Goal: Contribute content: Add original content to the website for others to see

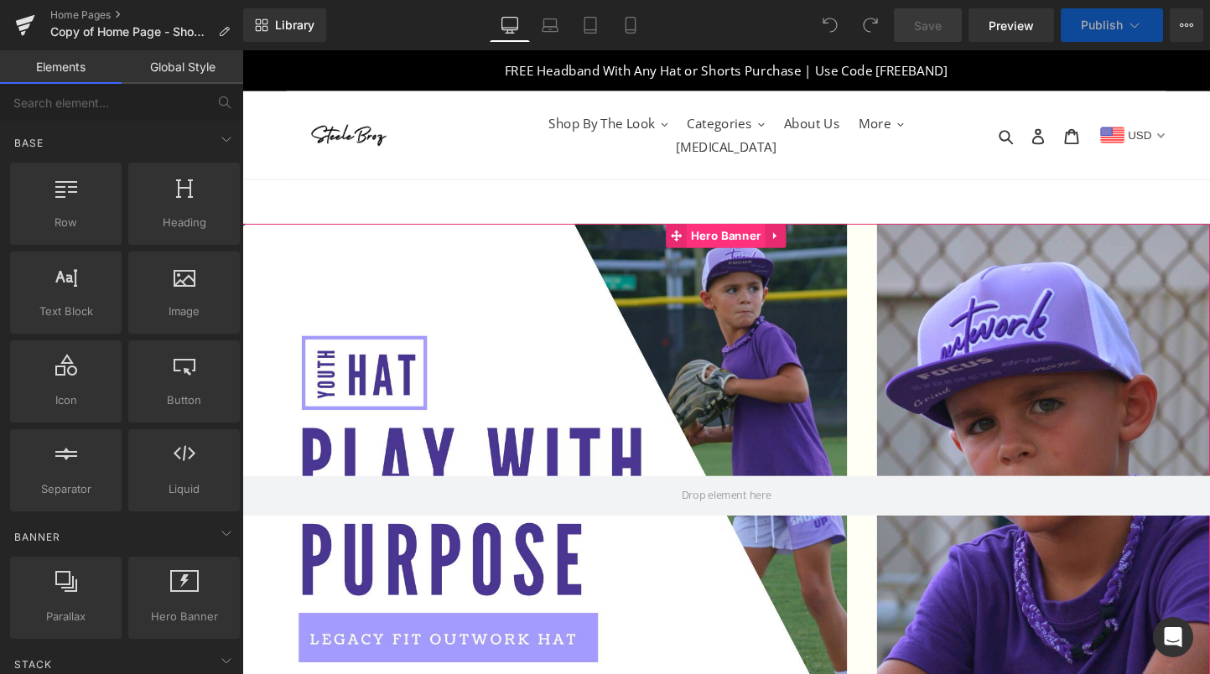
click at [757, 245] on span "Hero Banner" at bounding box center [750, 244] width 82 height 25
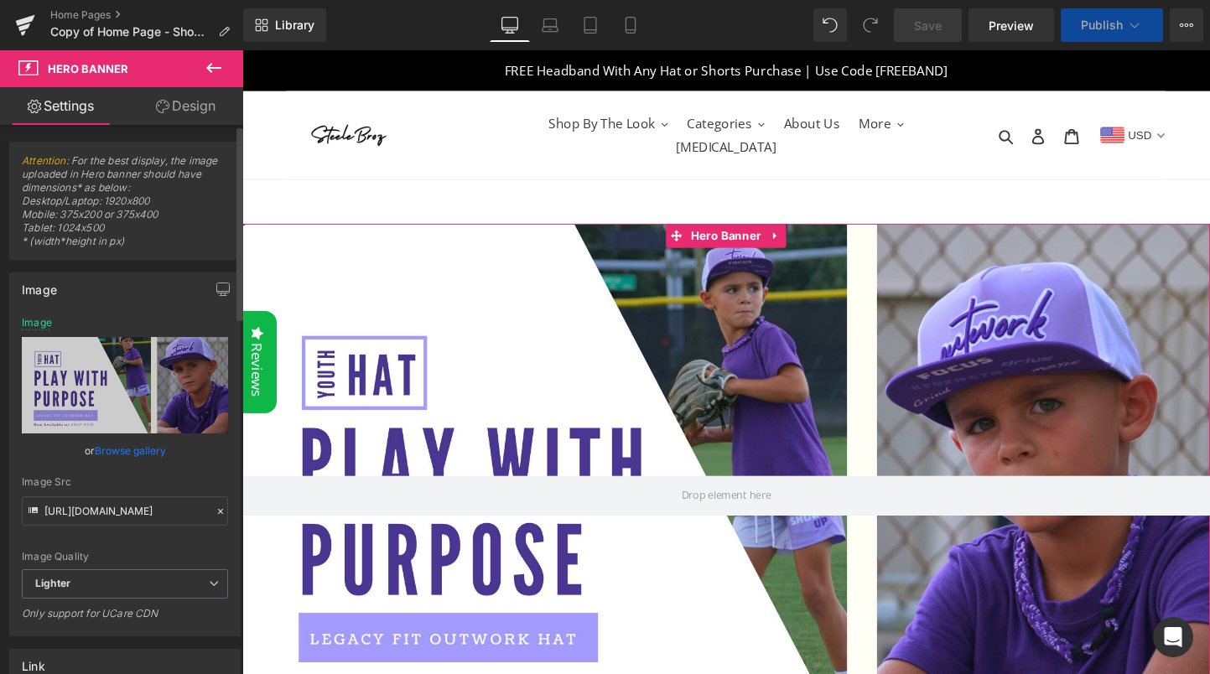
click at [120, 445] on link "Browse gallery" at bounding box center [130, 450] width 71 height 29
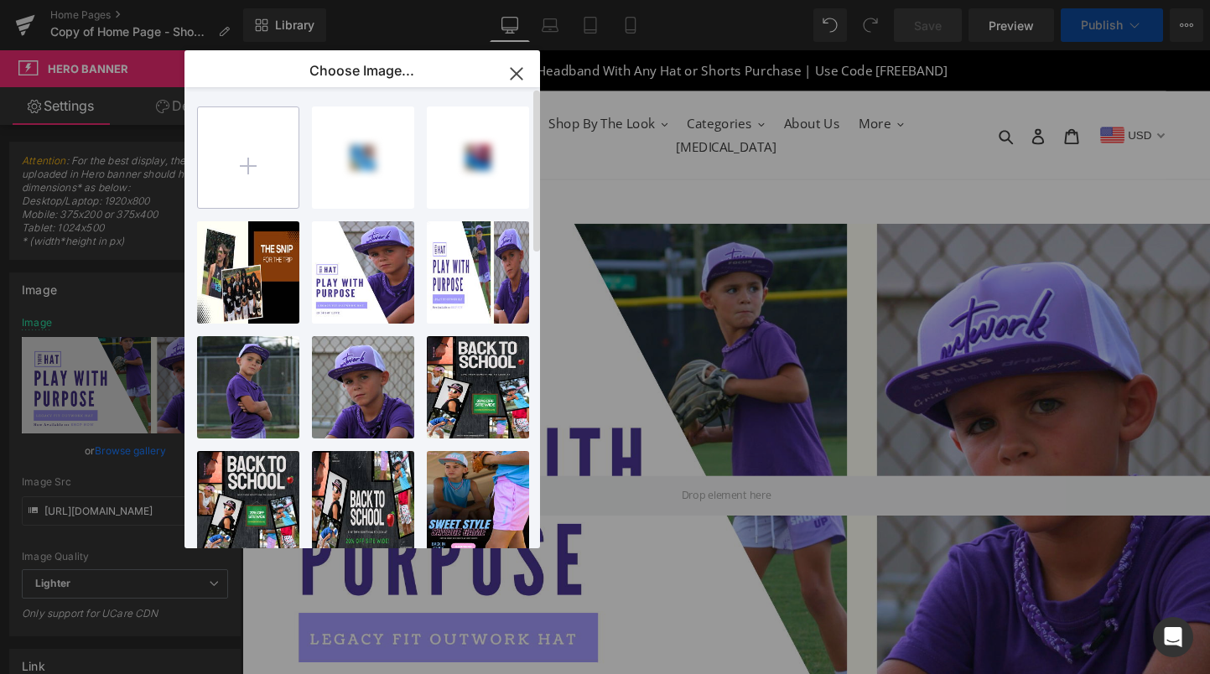
click at [246, 163] on input "file" at bounding box center [248, 157] width 101 height 101
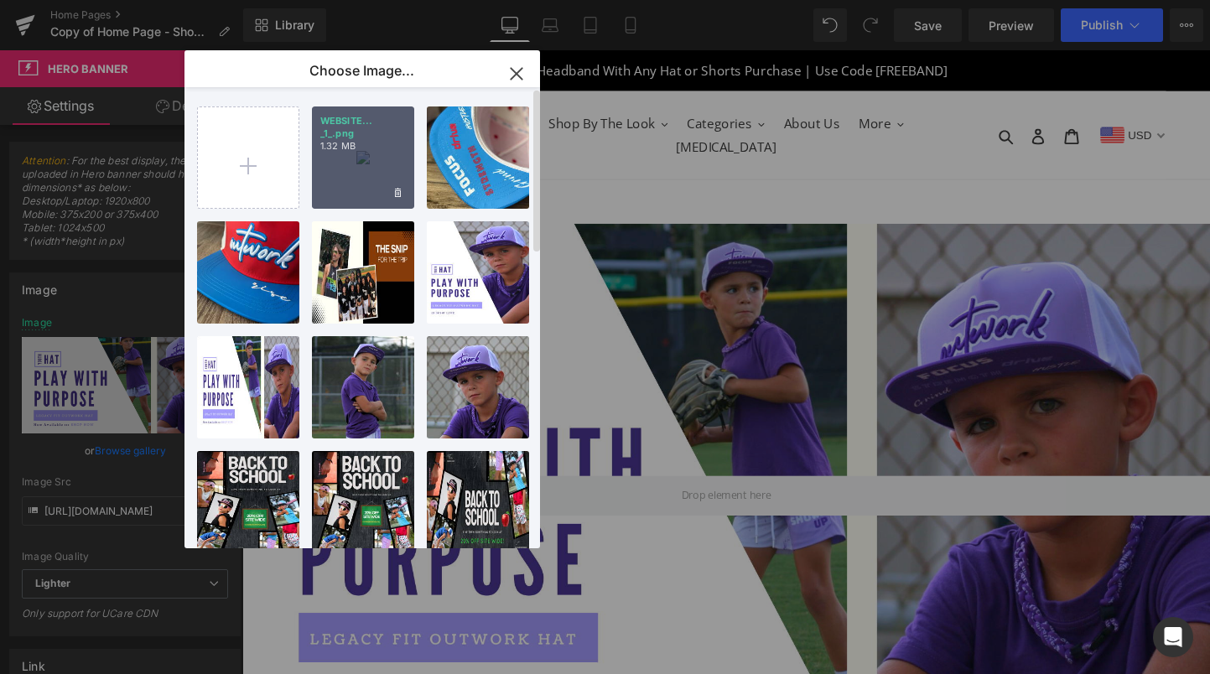
click at [361, 158] on div "WEBSITE... _1_.png 1.32 MB" at bounding box center [363, 158] width 102 height 102
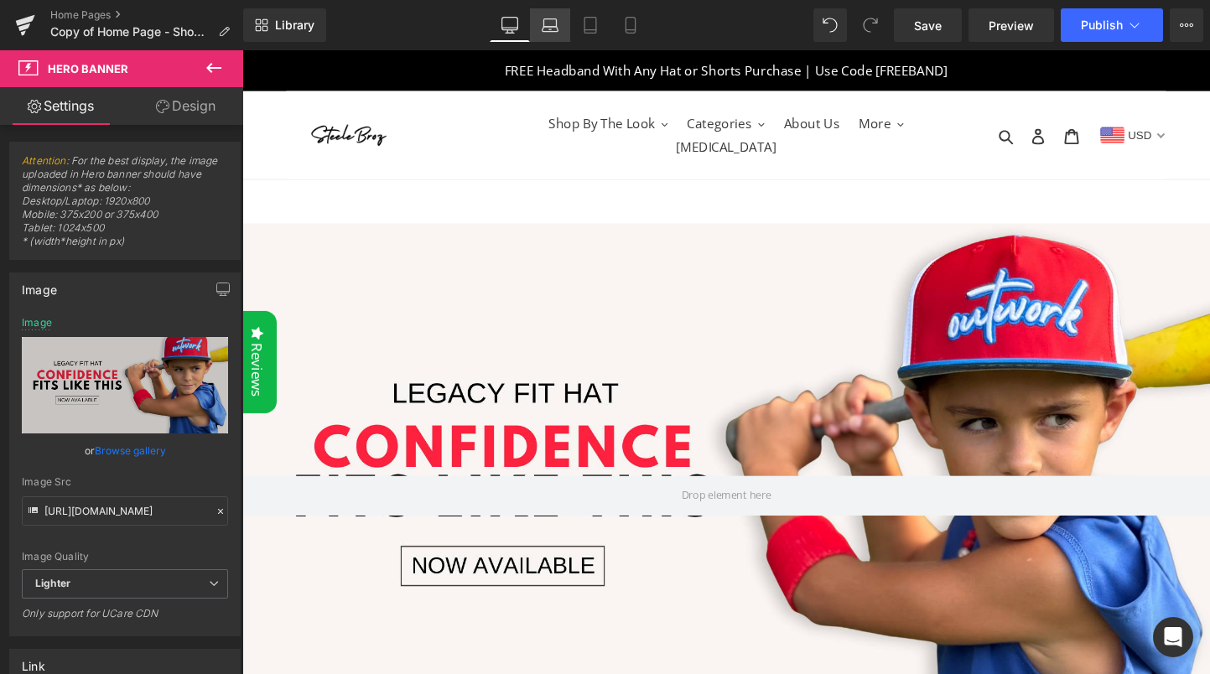
click at [556, 20] on icon at bounding box center [550, 25] width 17 height 17
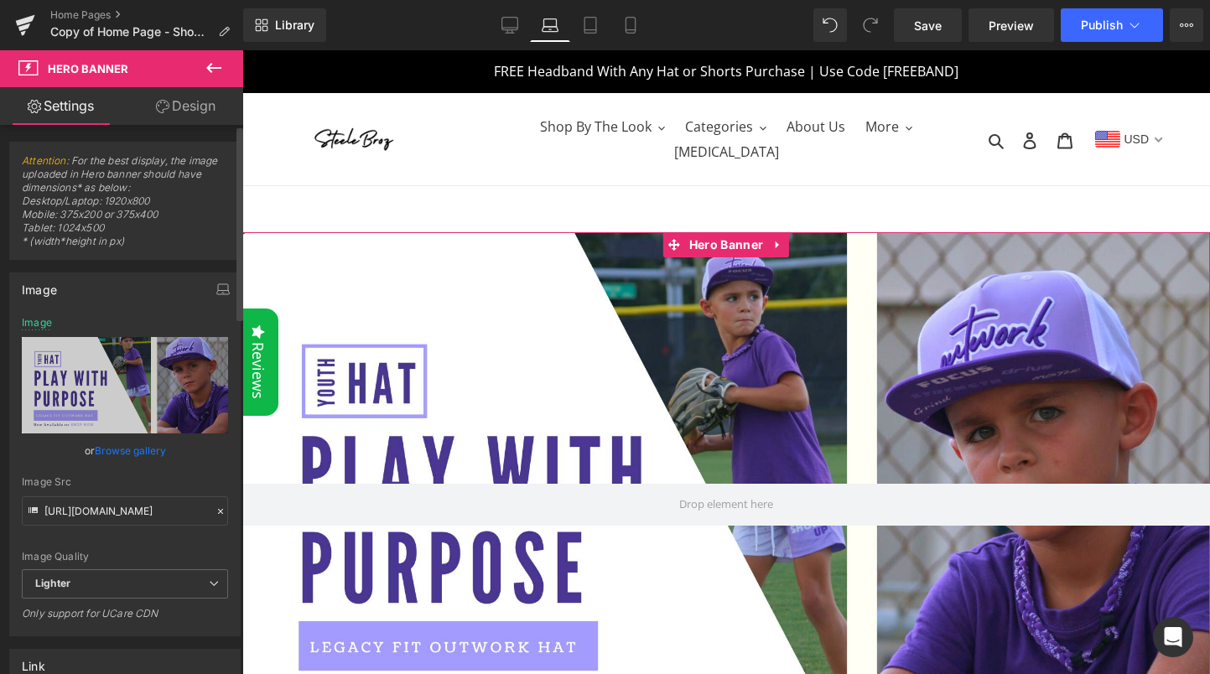
click at [124, 448] on link "Browse gallery" at bounding box center [130, 450] width 71 height 29
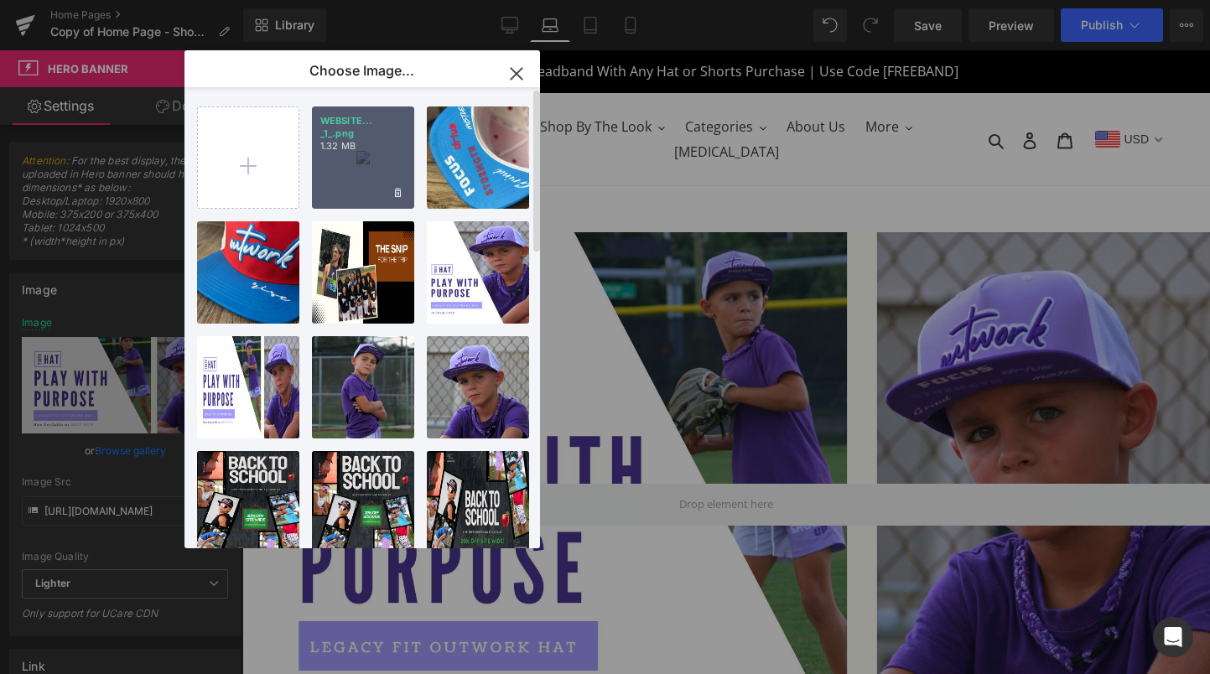
click at [362, 137] on p "WEBSITE... _1_.png" at bounding box center [363, 127] width 86 height 25
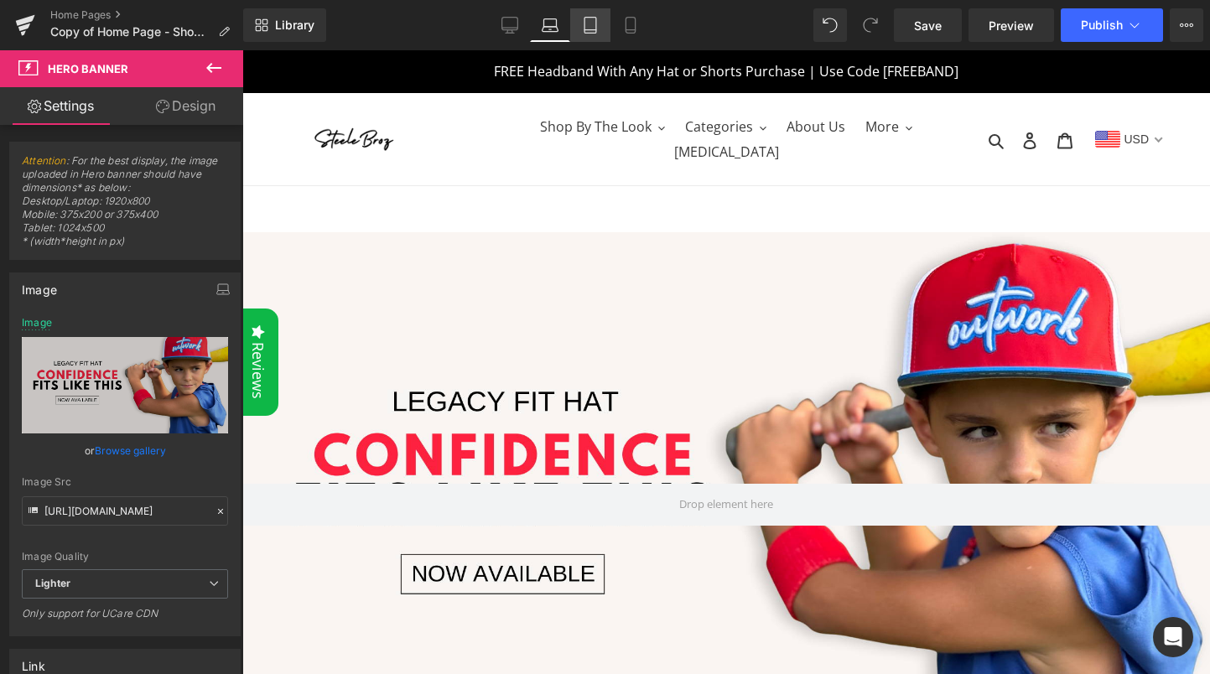
click at [595, 26] on icon at bounding box center [590, 25] width 17 height 17
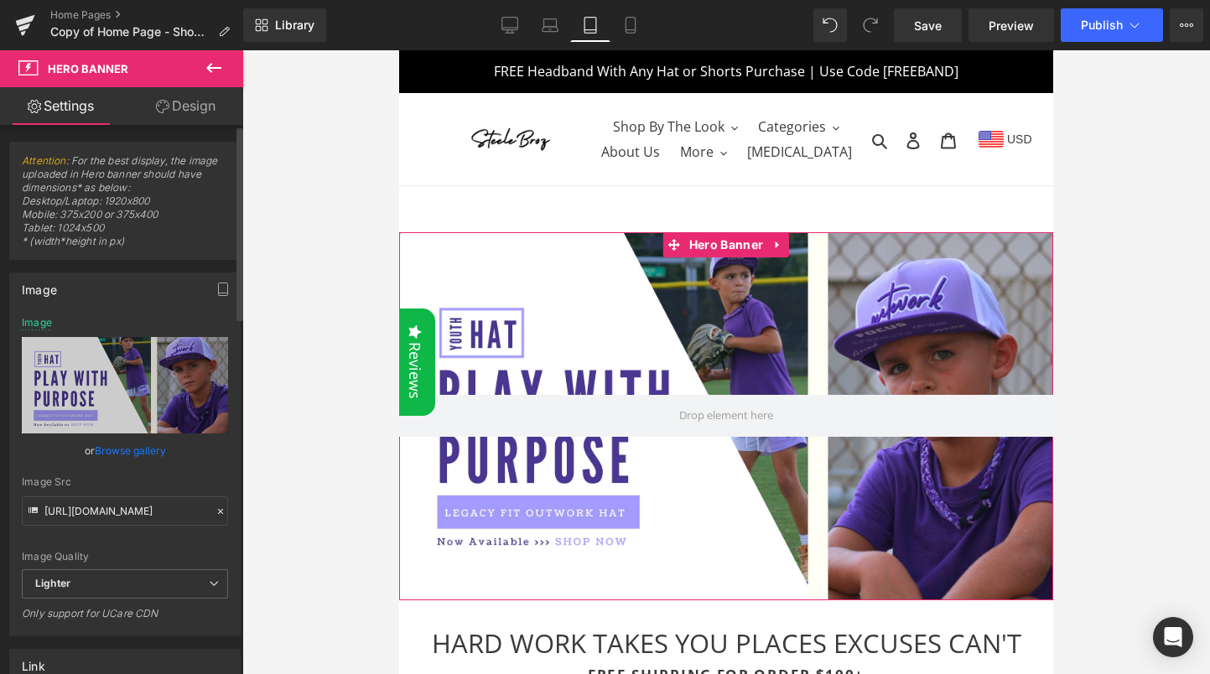
click at [137, 451] on link "Browse gallery" at bounding box center [130, 450] width 71 height 29
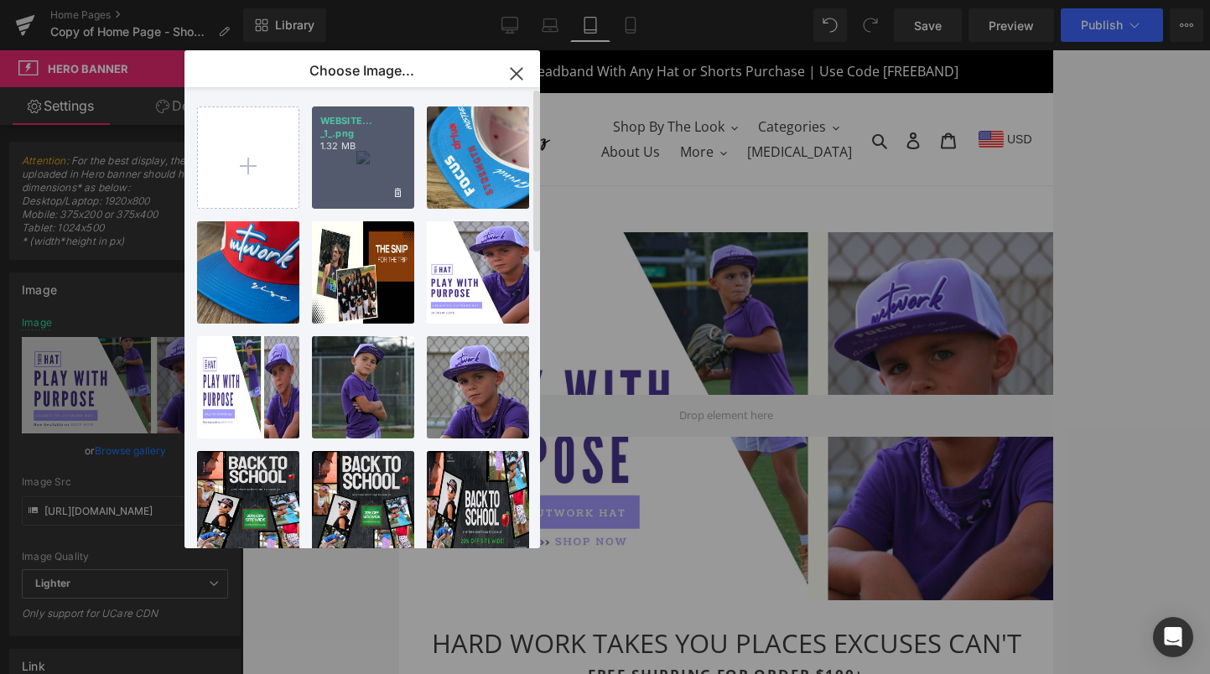
click at [380, 176] on div "WEBSITE... _1_.png 1.32 MB" at bounding box center [363, 158] width 102 height 102
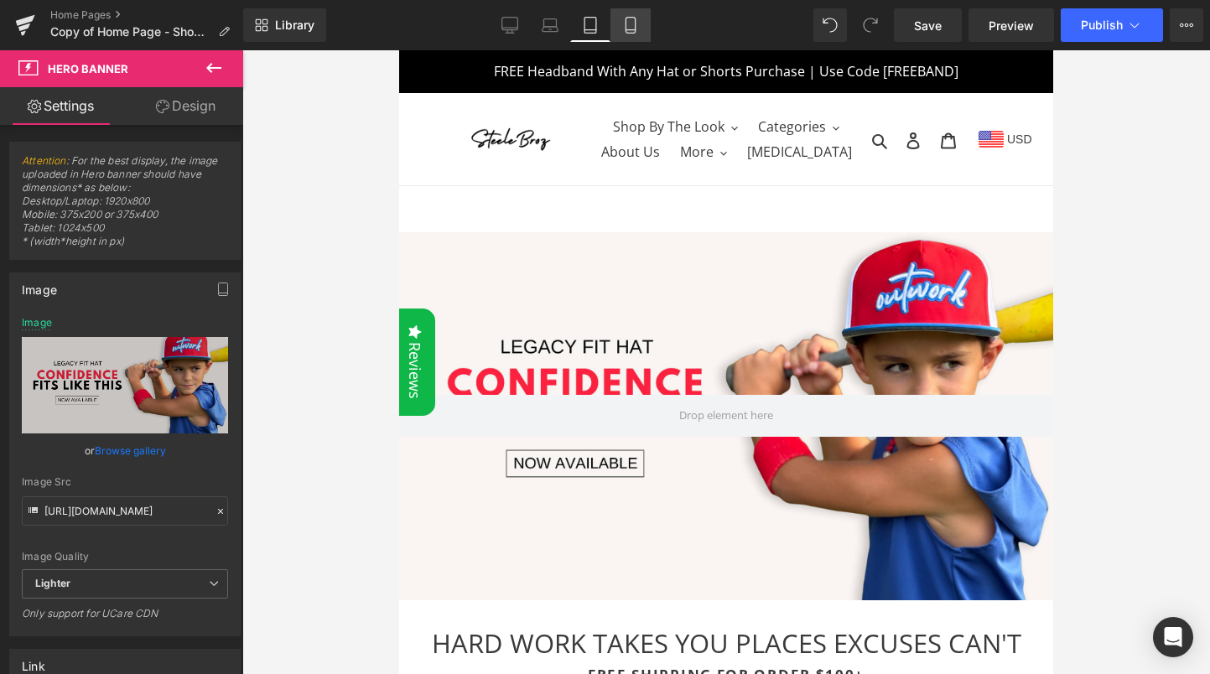
click at [627, 26] on icon at bounding box center [630, 25] width 17 height 17
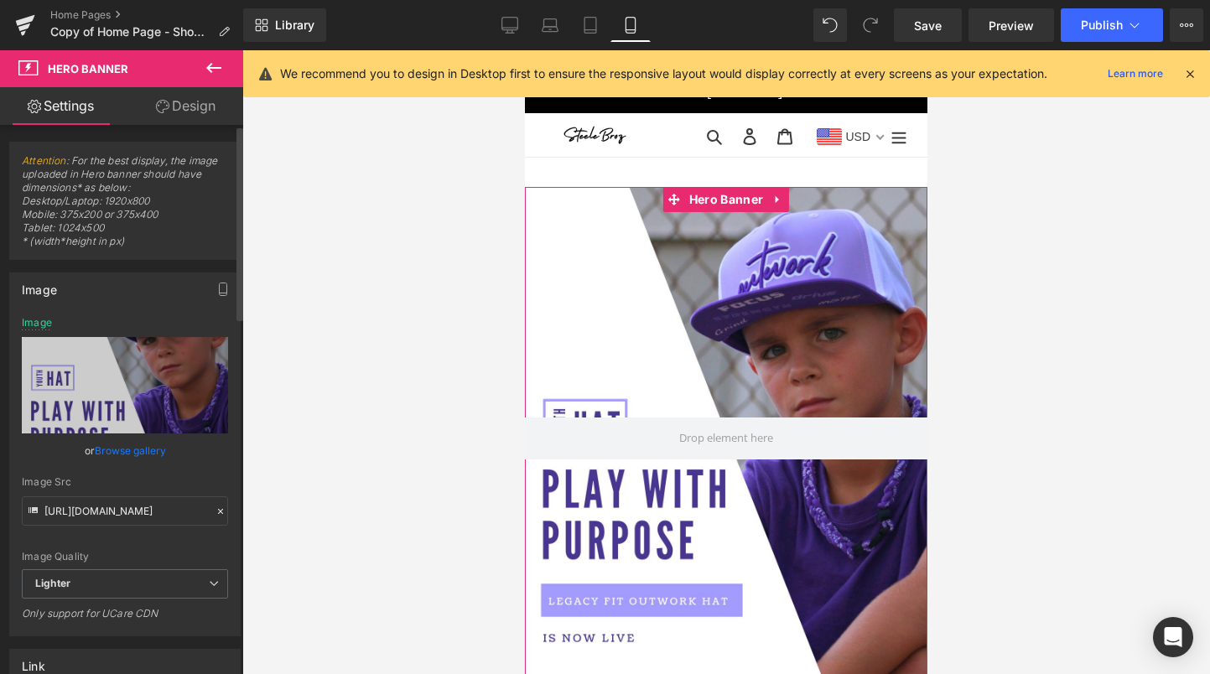
click at [122, 458] on link "Browse gallery" at bounding box center [130, 450] width 71 height 29
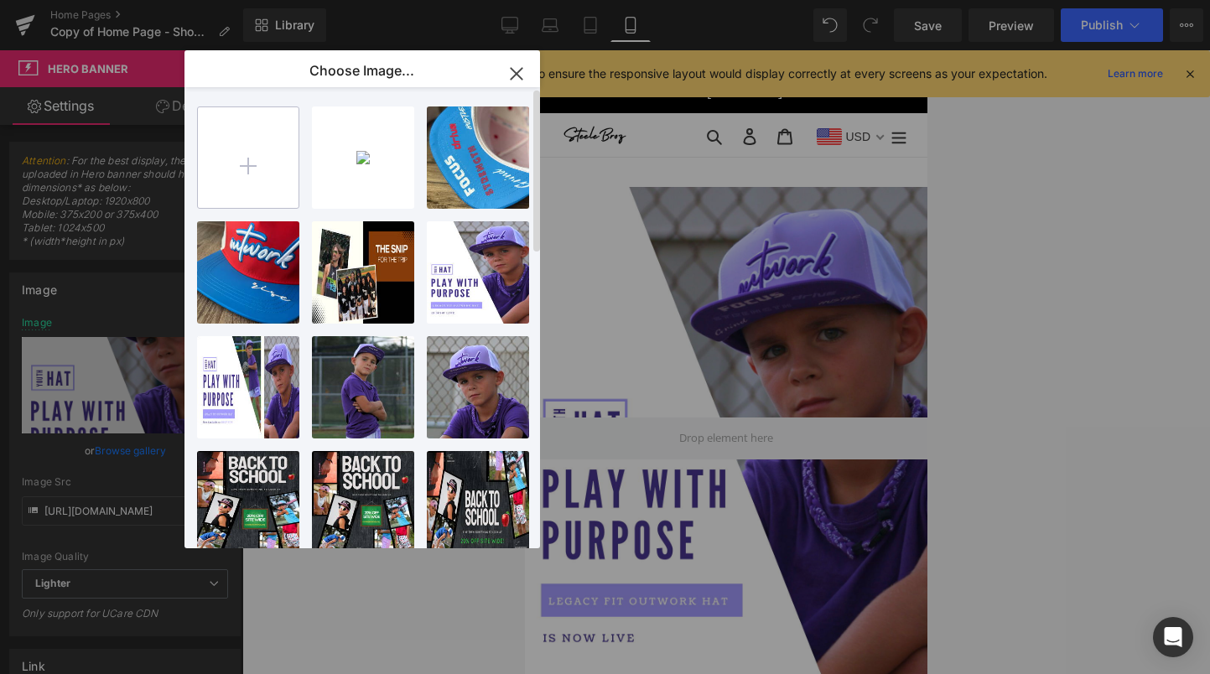
click at [262, 183] on input "file" at bounding box center [248, 157] width 101 height 101
type input "C:\fakepath\Email Mobile (1).png"
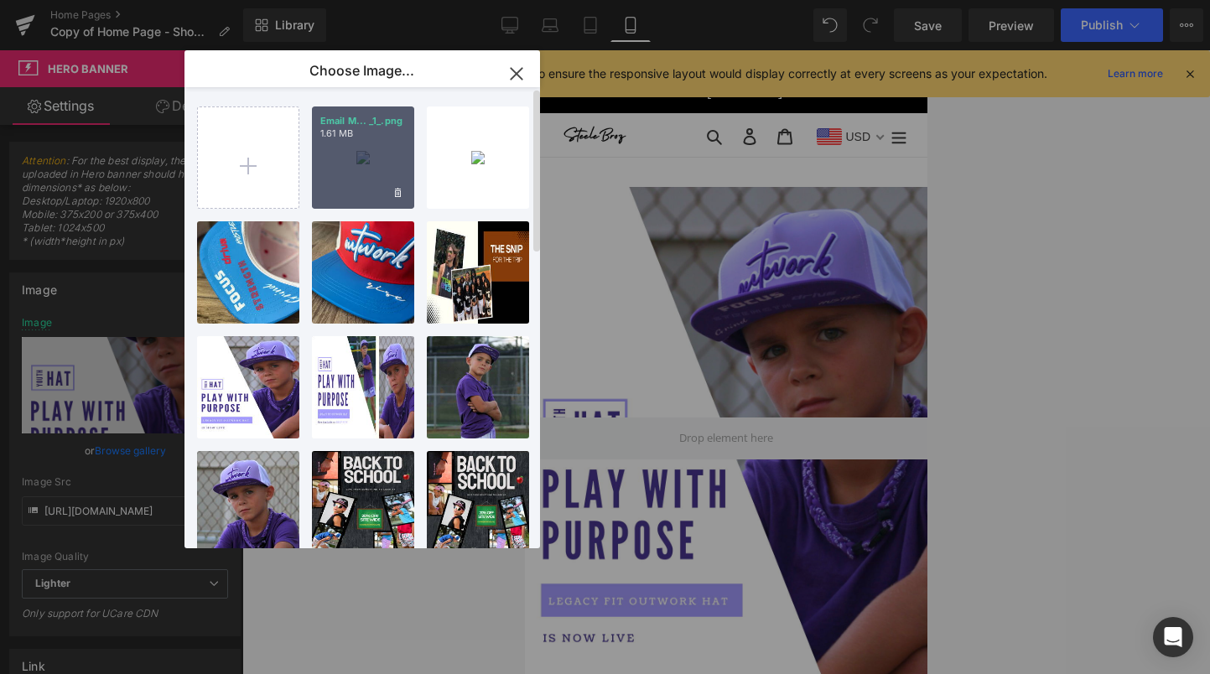
click at [347, 171] on div "Email M... _1_.png 1.61 MB" at bounding box center [363, 158] width 102 height 102
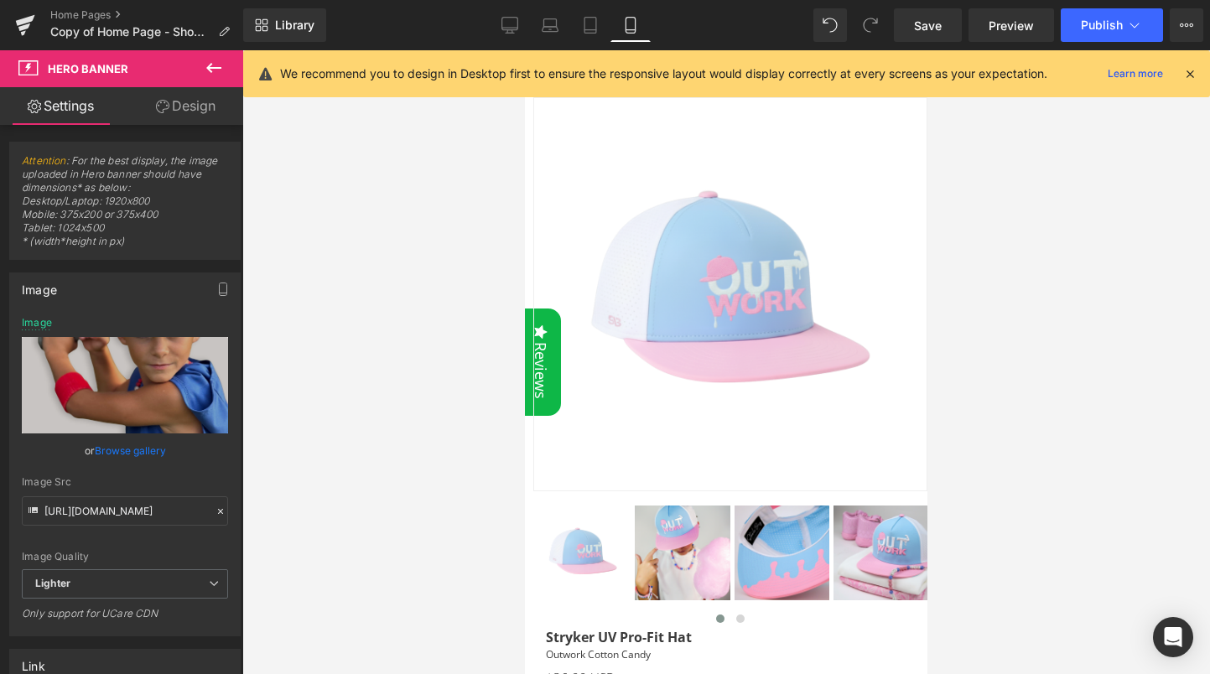
scroll to position [1468, 0]
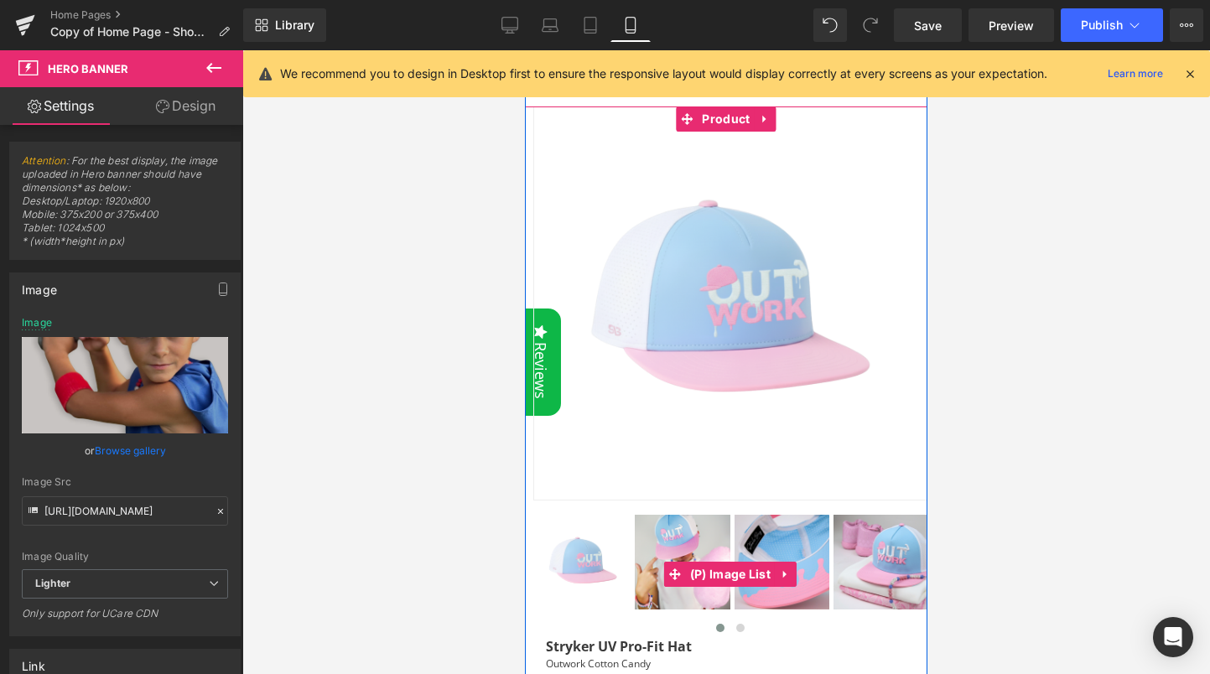
click at [674, 543] on img at bounding box center [683, 563] width 96 height 96
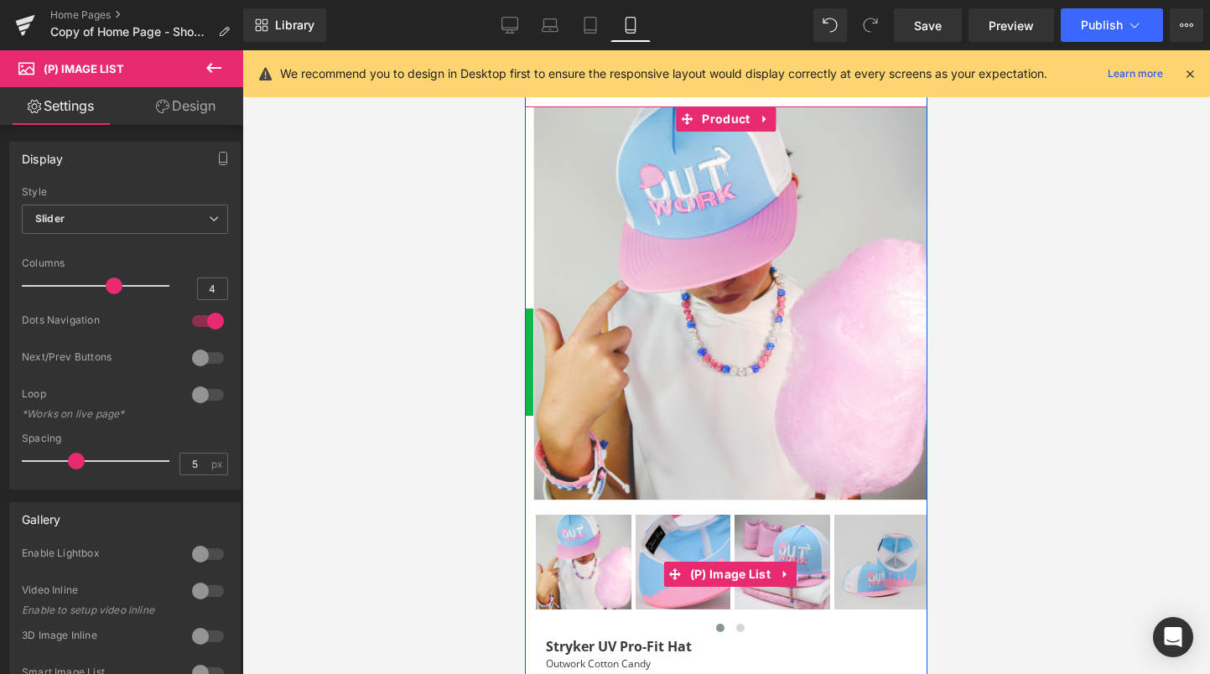
click at [687, 553] on img at bounding box center [684, 563] width 96 height 96
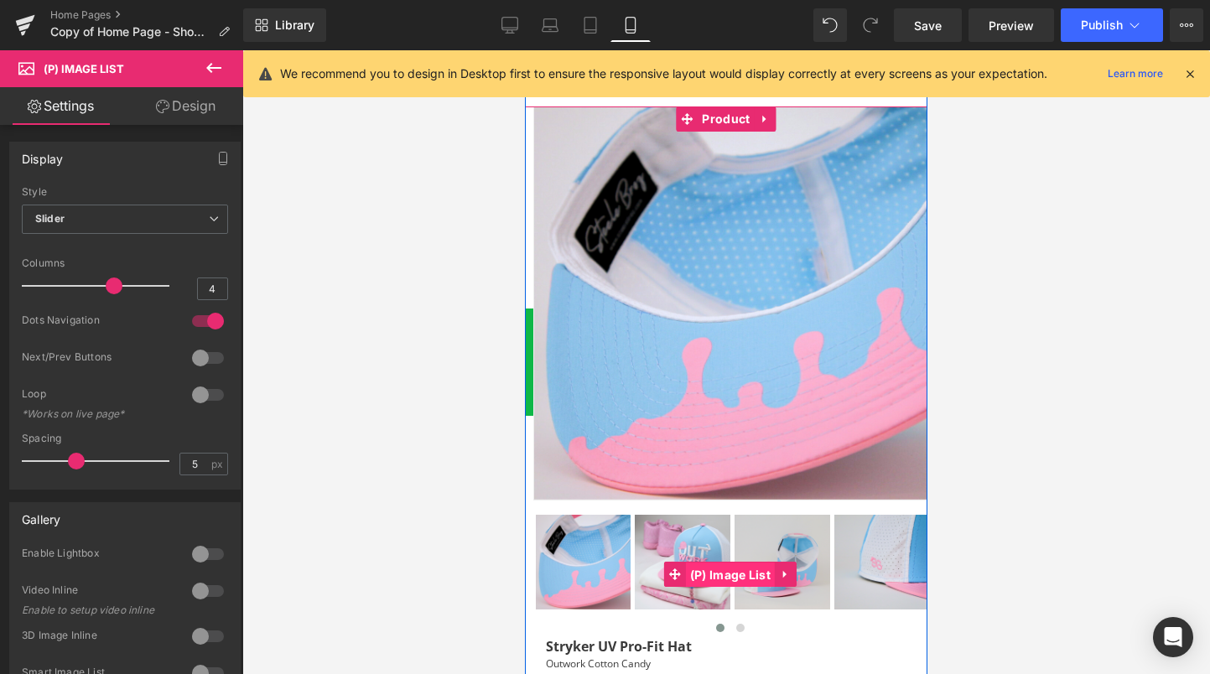
click at [707, 570] on span "(P) Image List" at bounding box center [730, 575] width 89 height 25
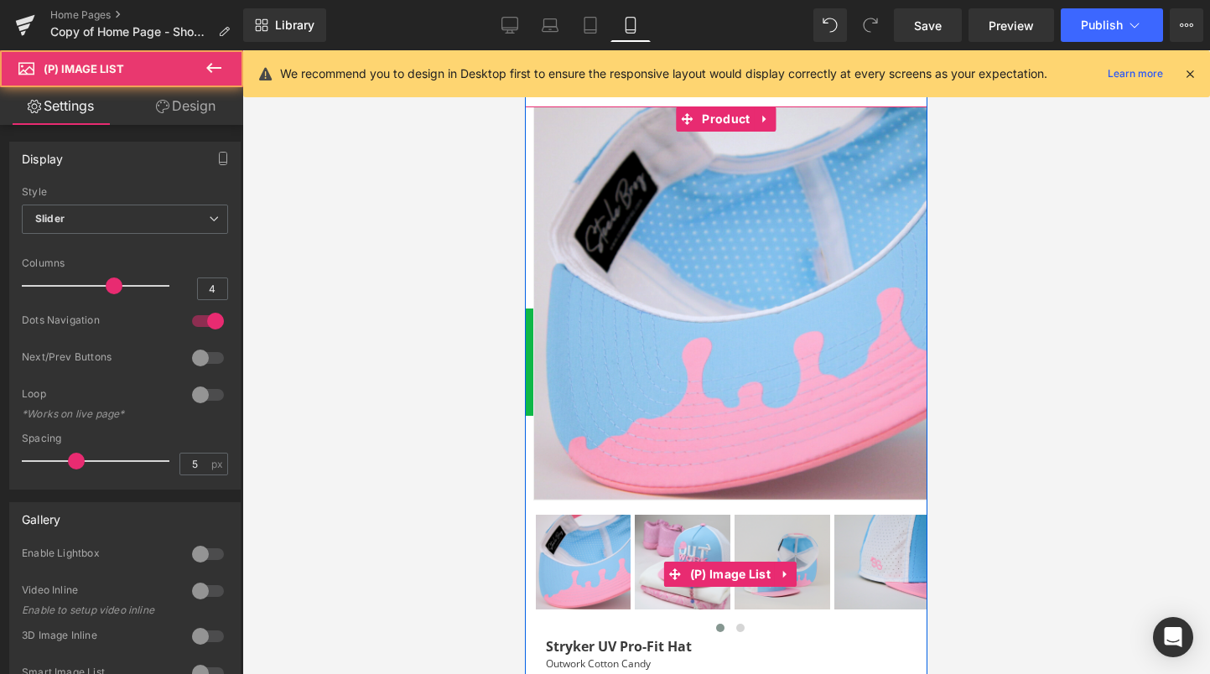
click at [704, 550] on img at bounding box center [683, 563] width 96 height 96
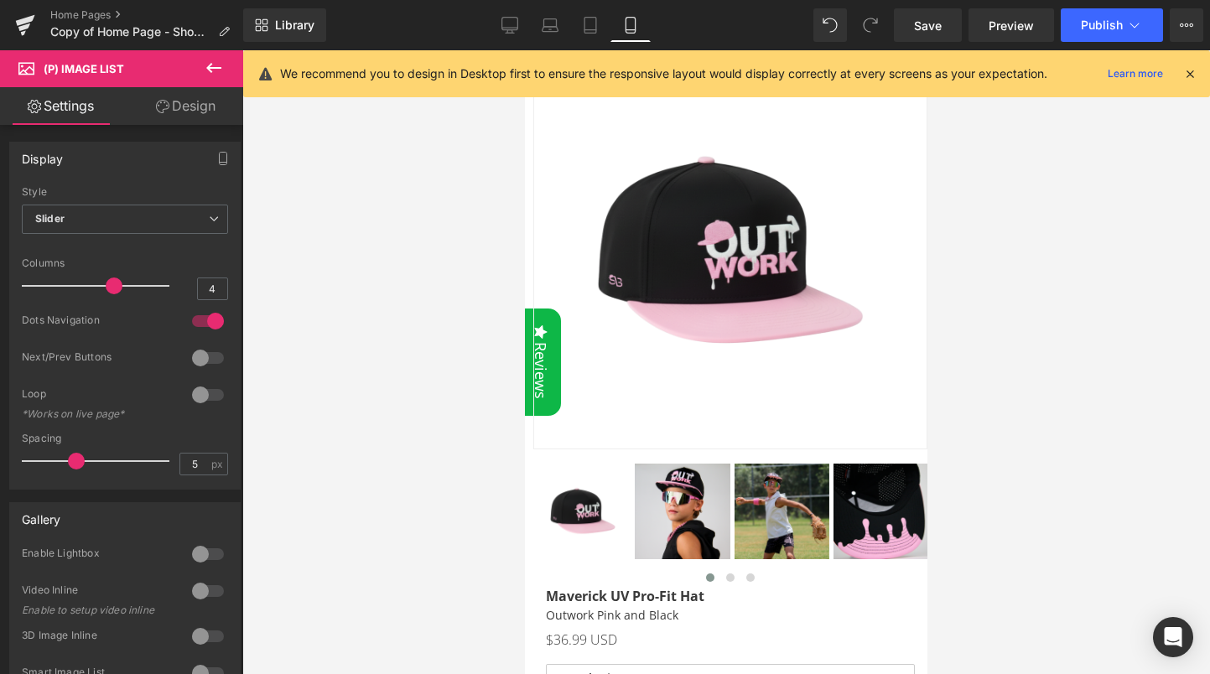
scroll to position [3897, 0]
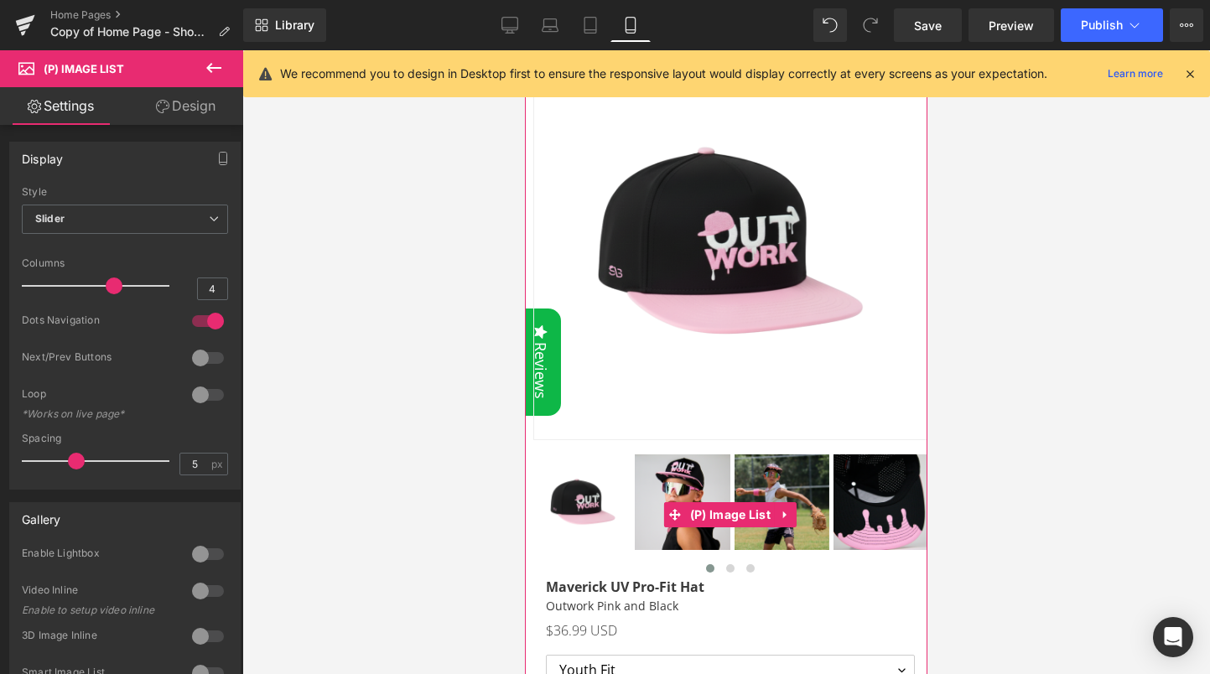
click at [658, 533] on img at bounding box center [683, 503] width 96 height 96
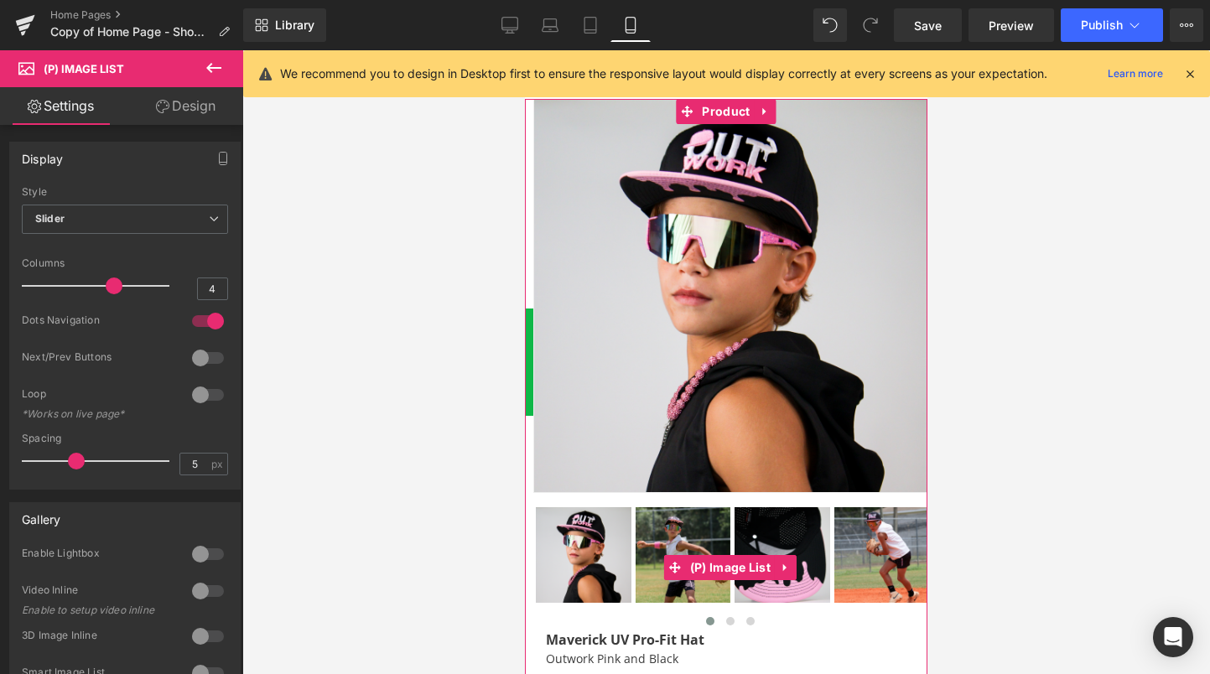
scroll to position [3842, 0]
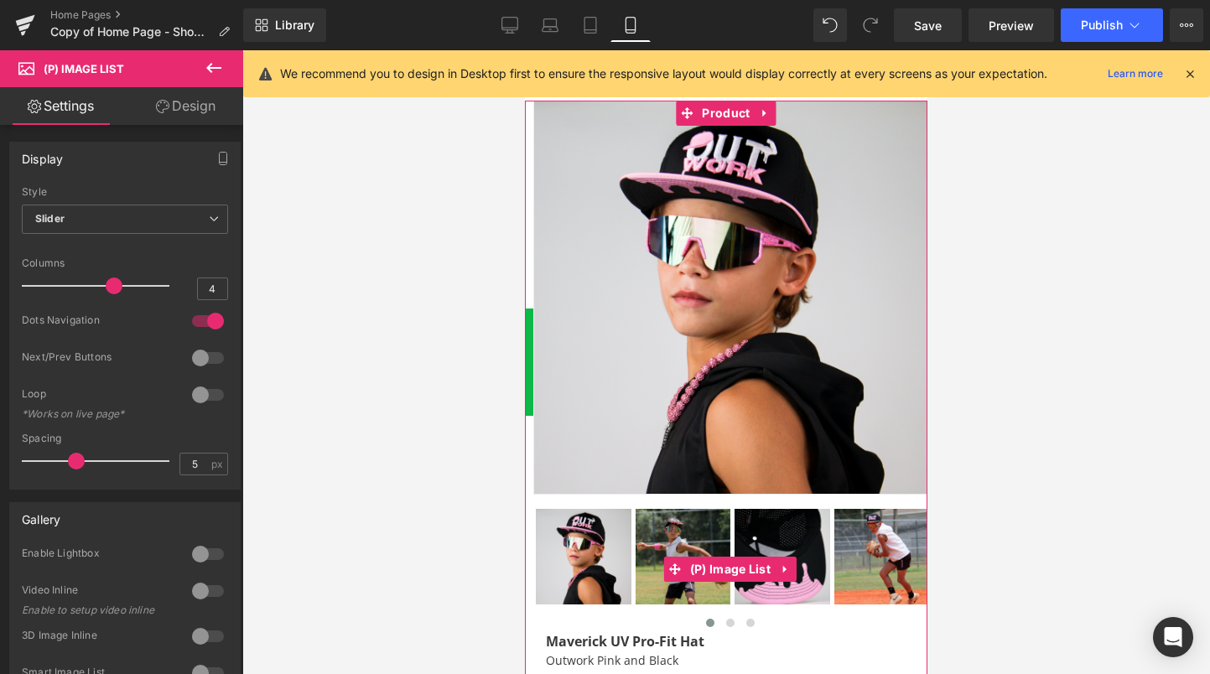
click at [678, 539] on img at bounding box center [684, 557] width 96 height 96
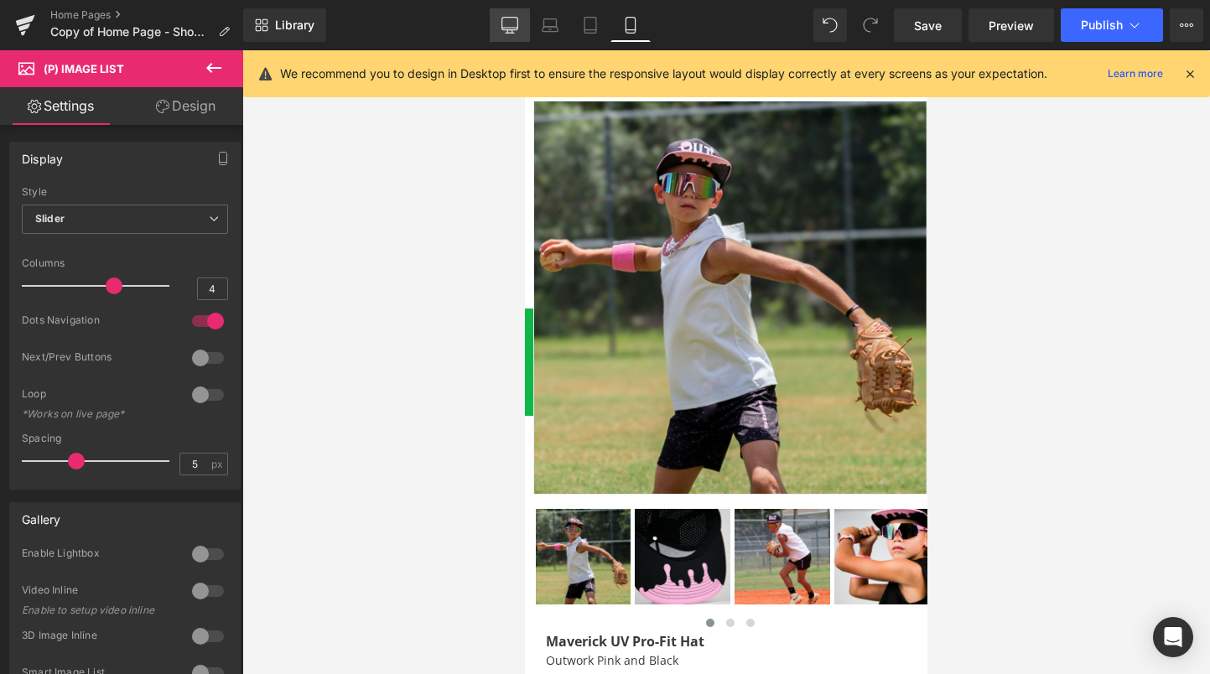
click at [512, 34] on link "Desktop" at bounding box center [510, 25] width 40 height 34
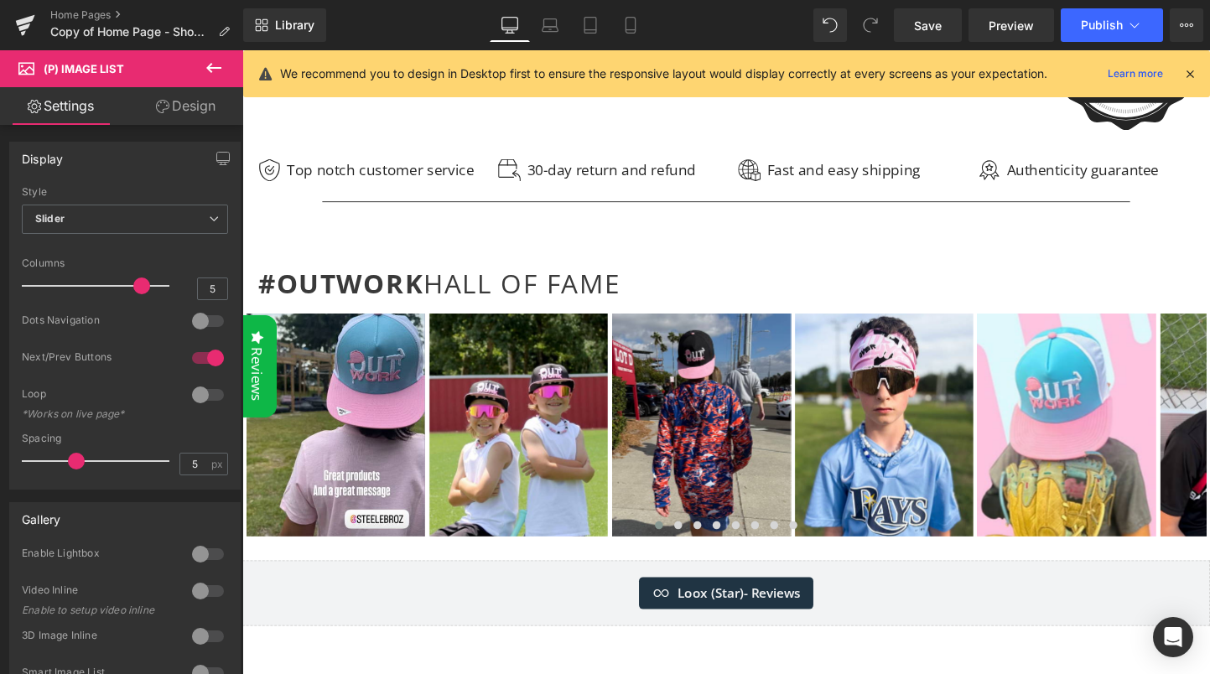
scroll to position [0, 0]
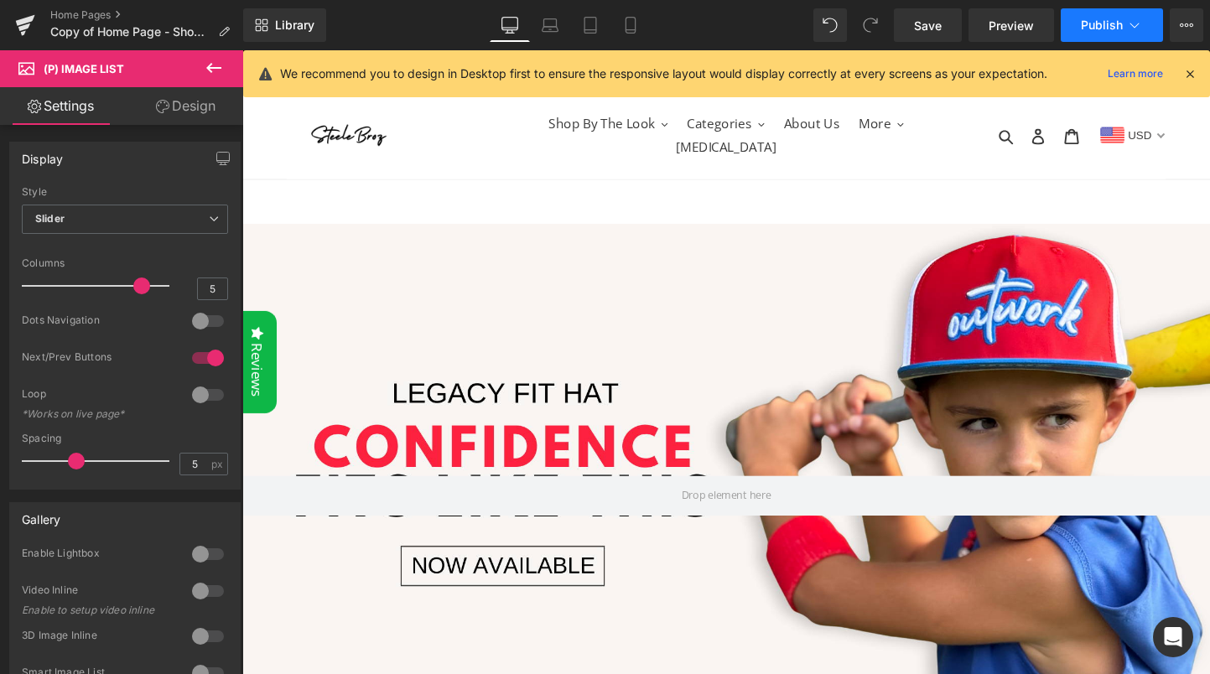
click at [1102, 38] on button "Publish" at bounding box center [1112, 25] width 102 height 34
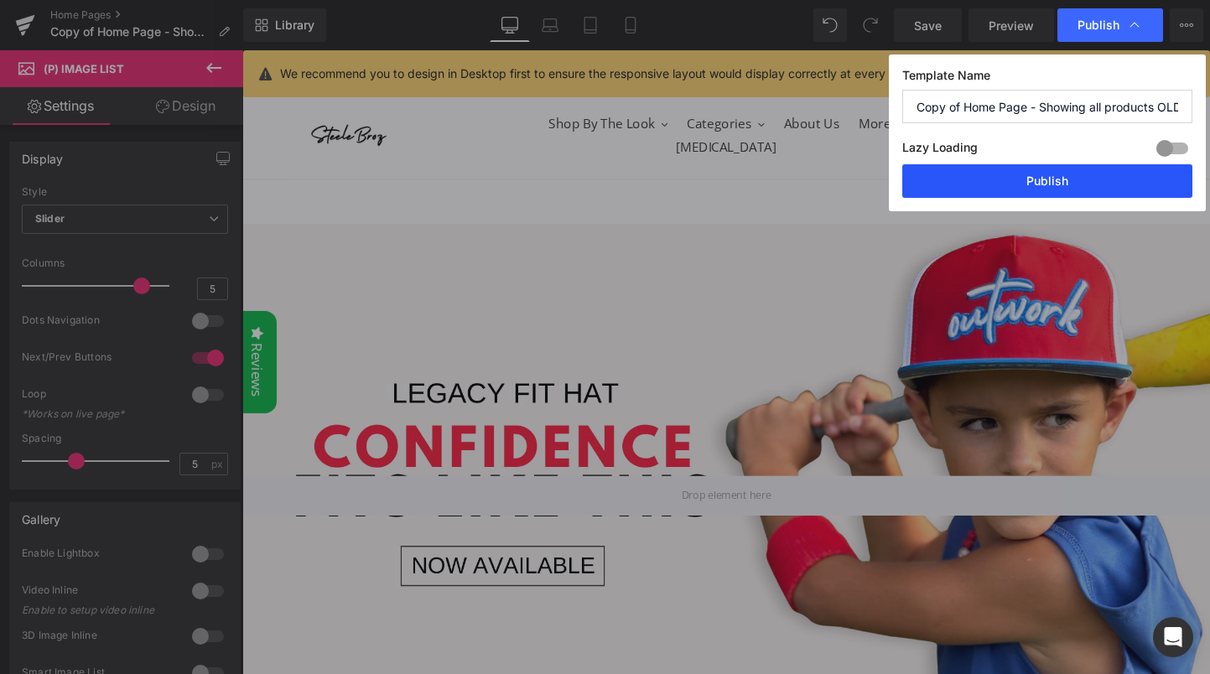
click at [1045, 190] on button "Publish" at bounding box center [1047, 181] width 290 height 34
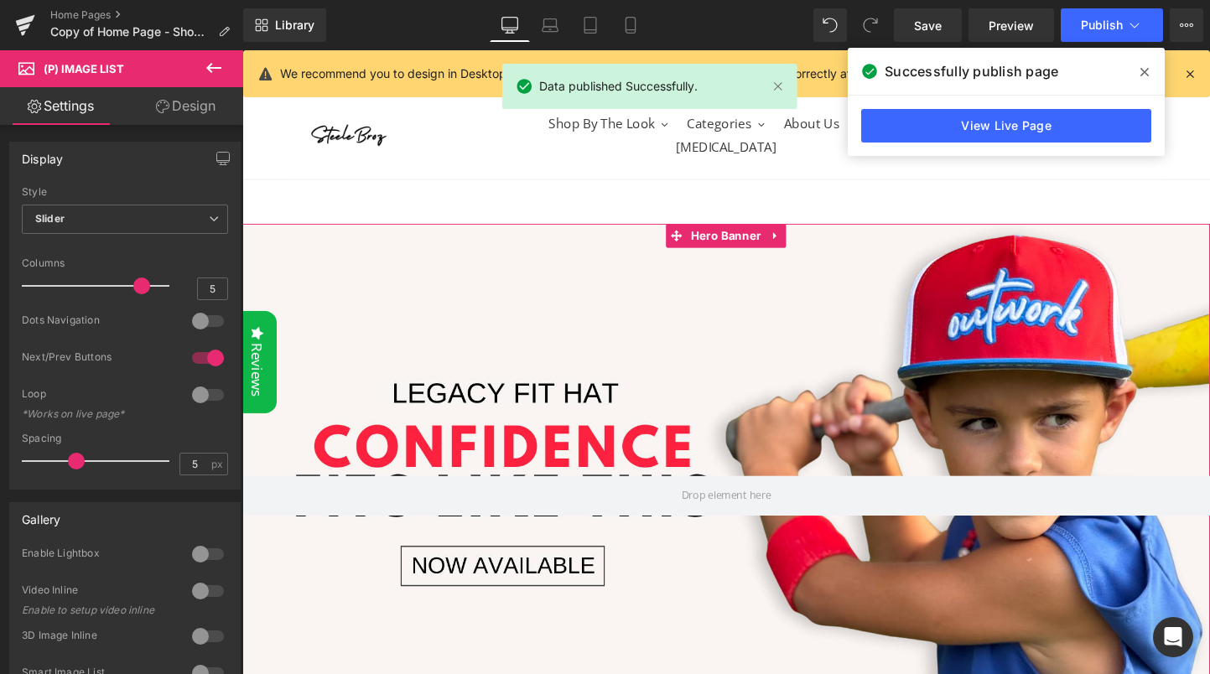
scroll to position [7, 0]
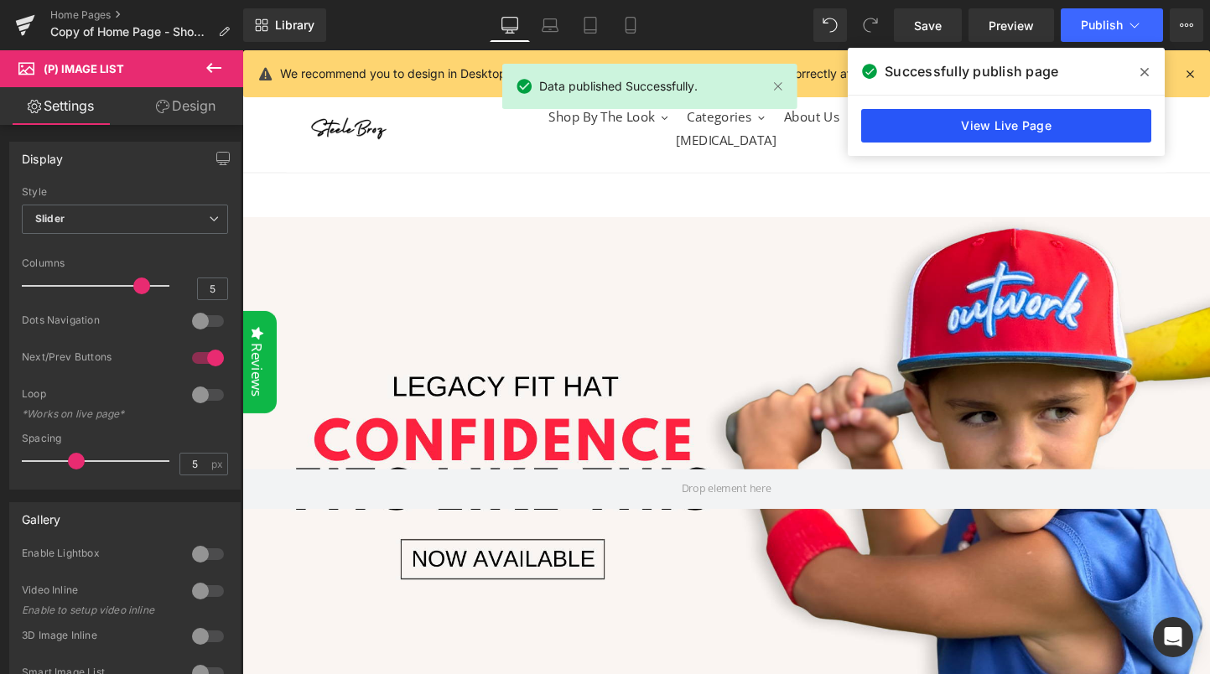
click at [969, 141] on link "View Live Page" at bounding box center [1006, 126] width 290 height 34
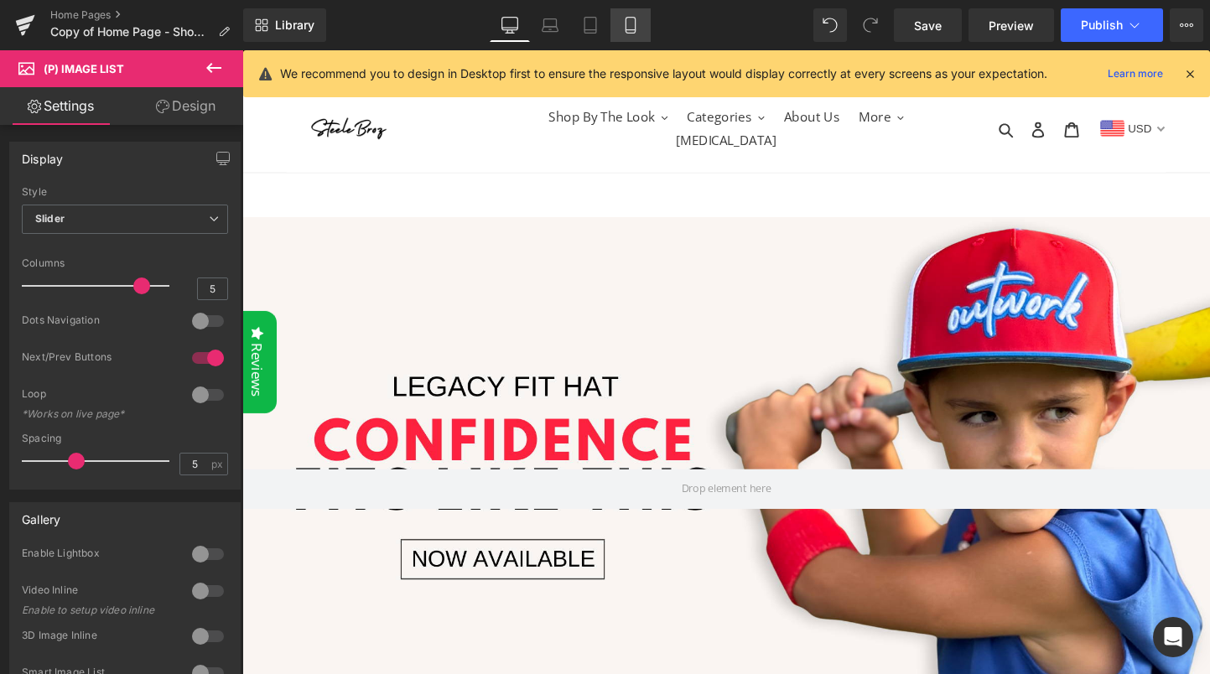
click at [626, 32] on icon at bounding box center [630, 25] width 17 height 17
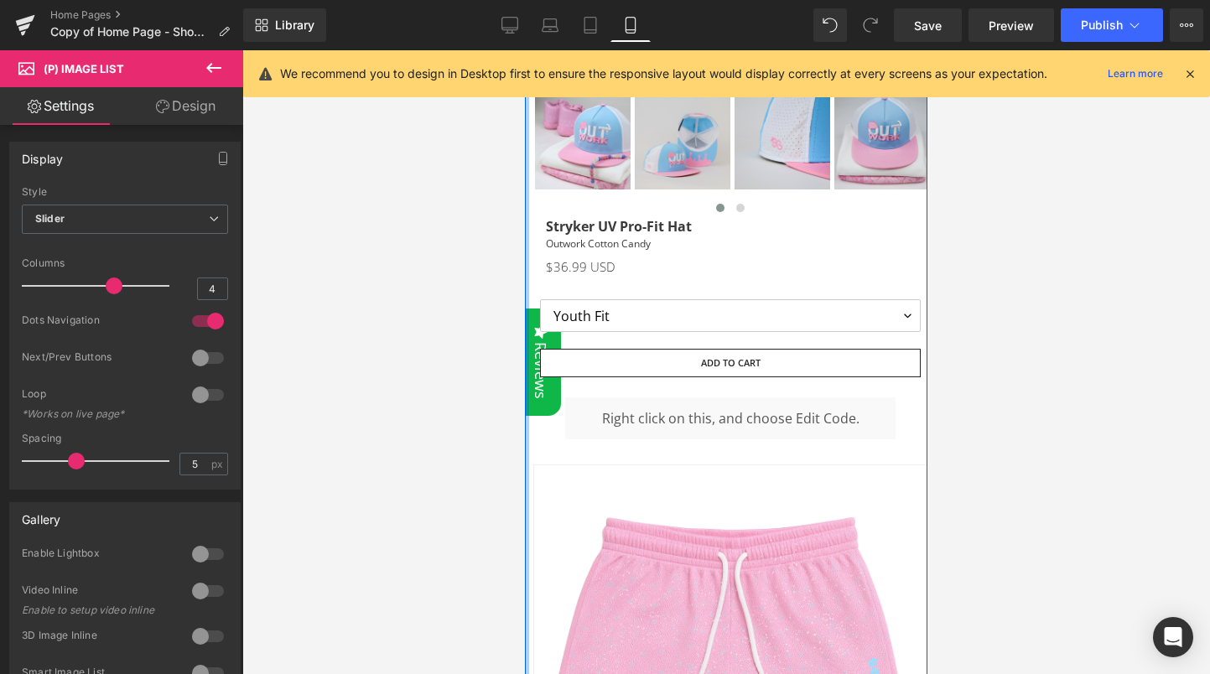
scroll to position [1884, 0]
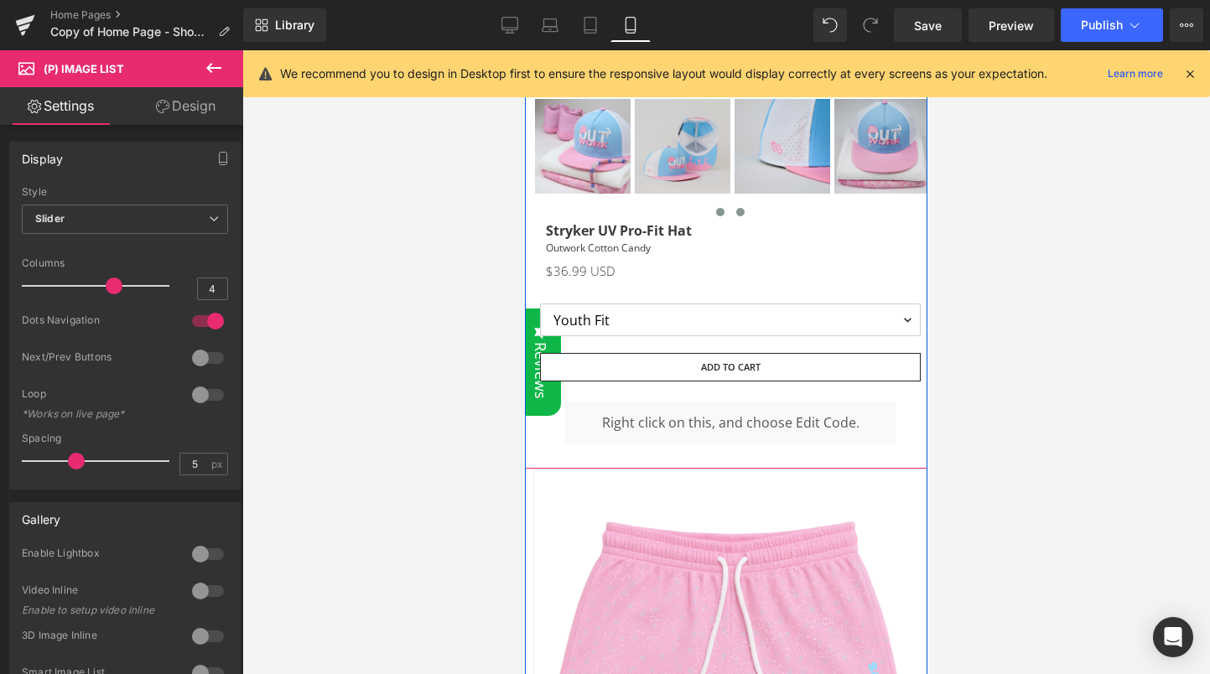
click at [738, 215] on span at bounding box center [740, 212] width 8 height 8
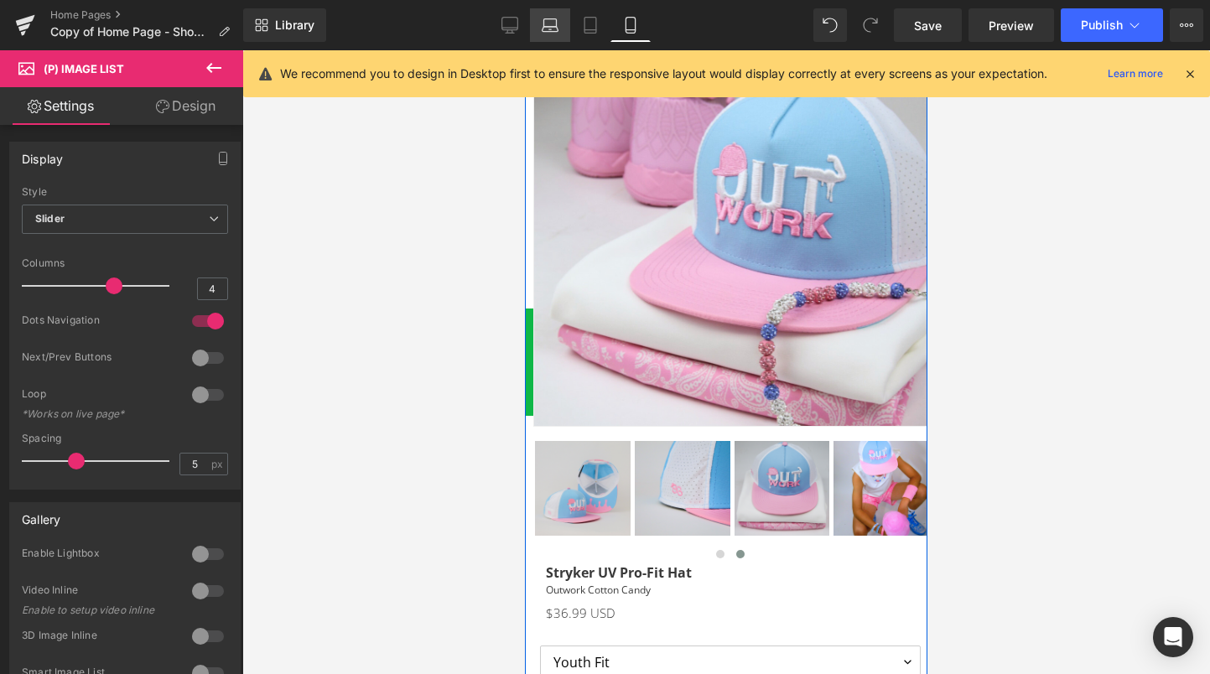
scroll to position [1541, 0]
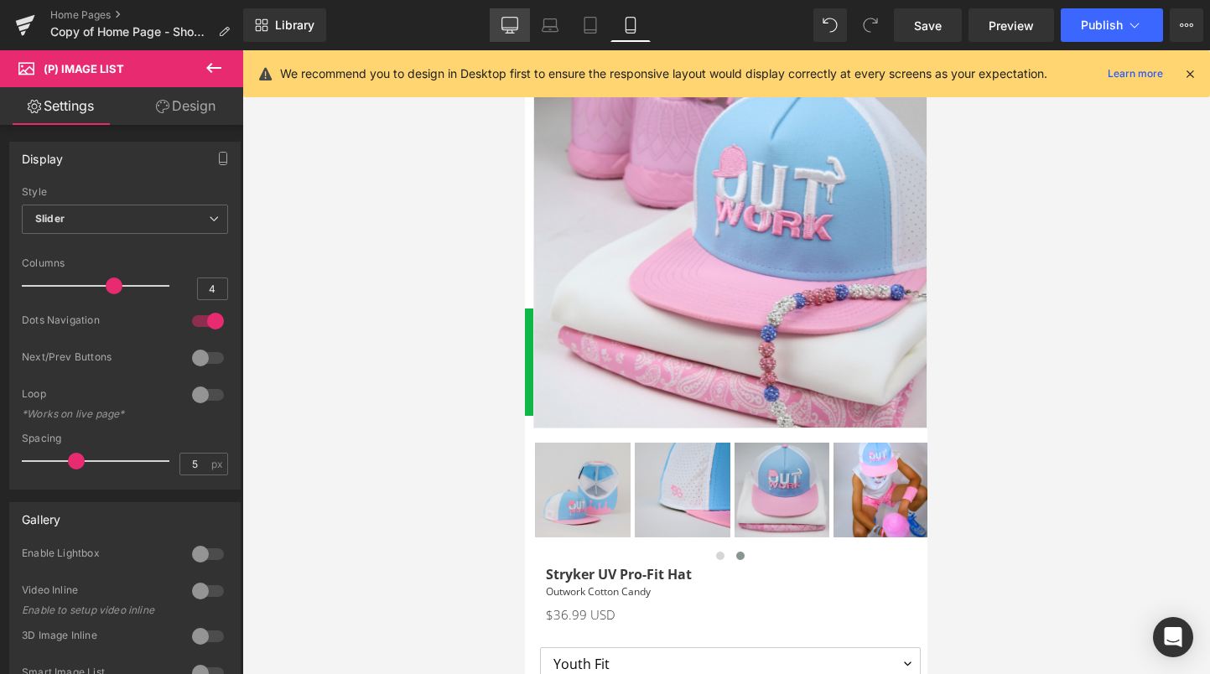
click at [503, 25] on icon at bounding box center [509, 25] width 17 height 17
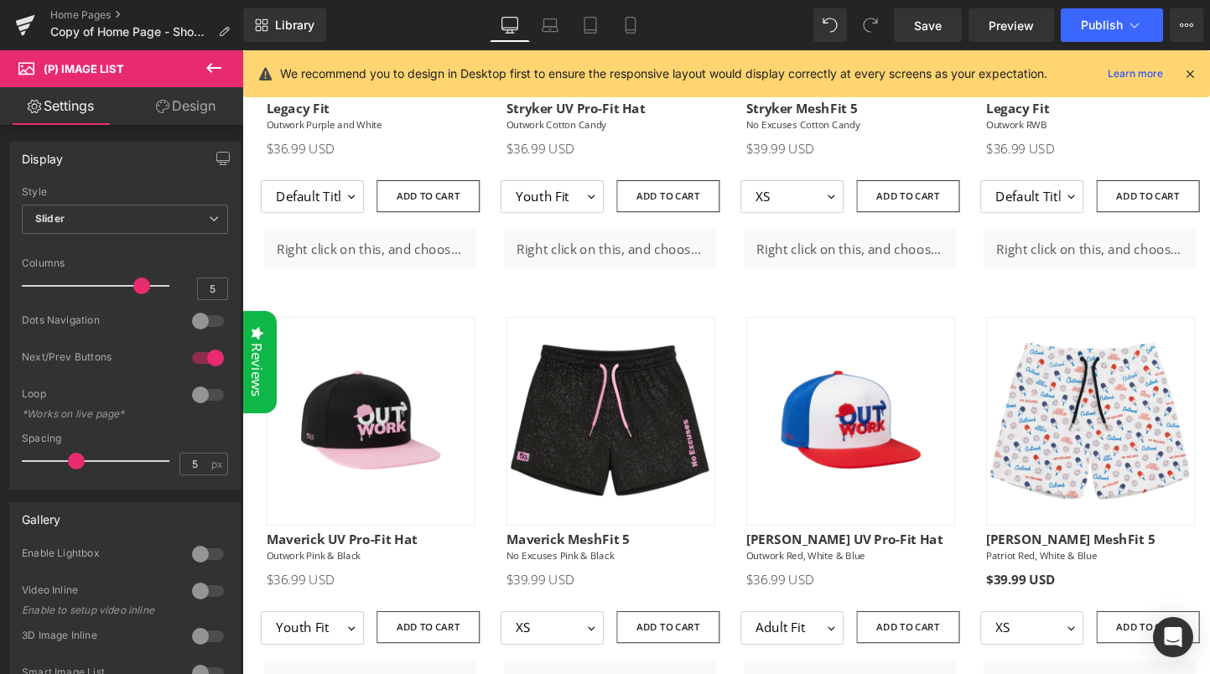
scroll to position [1091, 0]
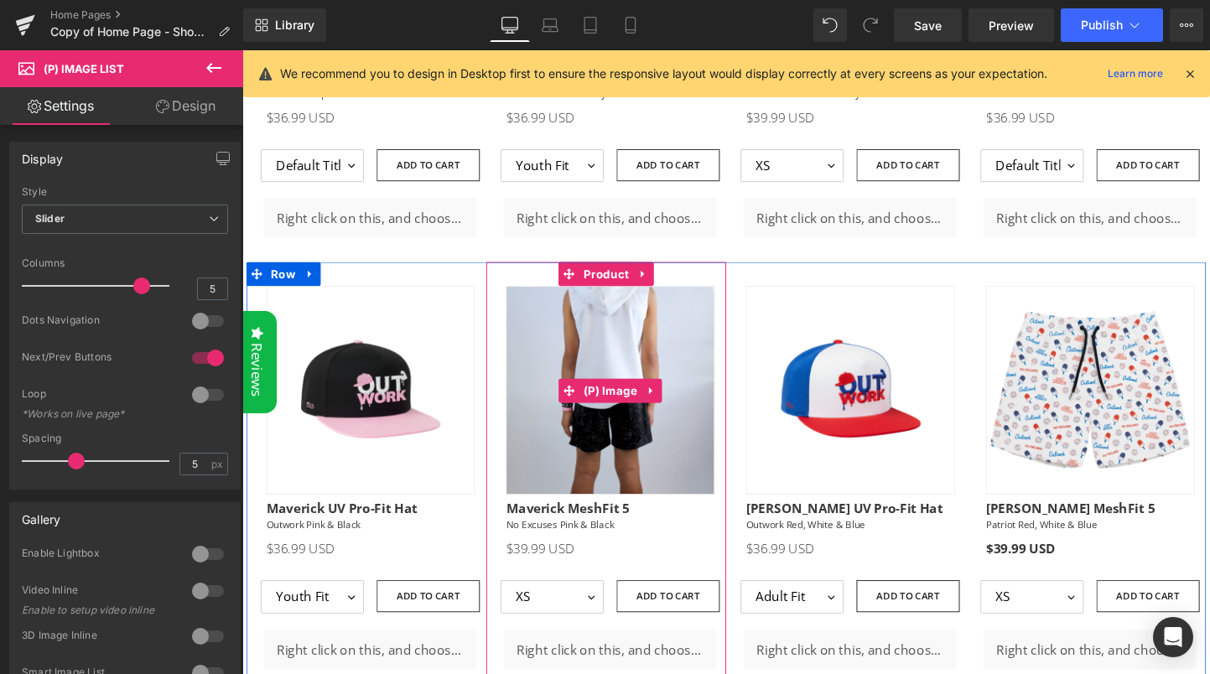
click at [638, 454] on img at bounding box center [628, 407] width 219 height 219
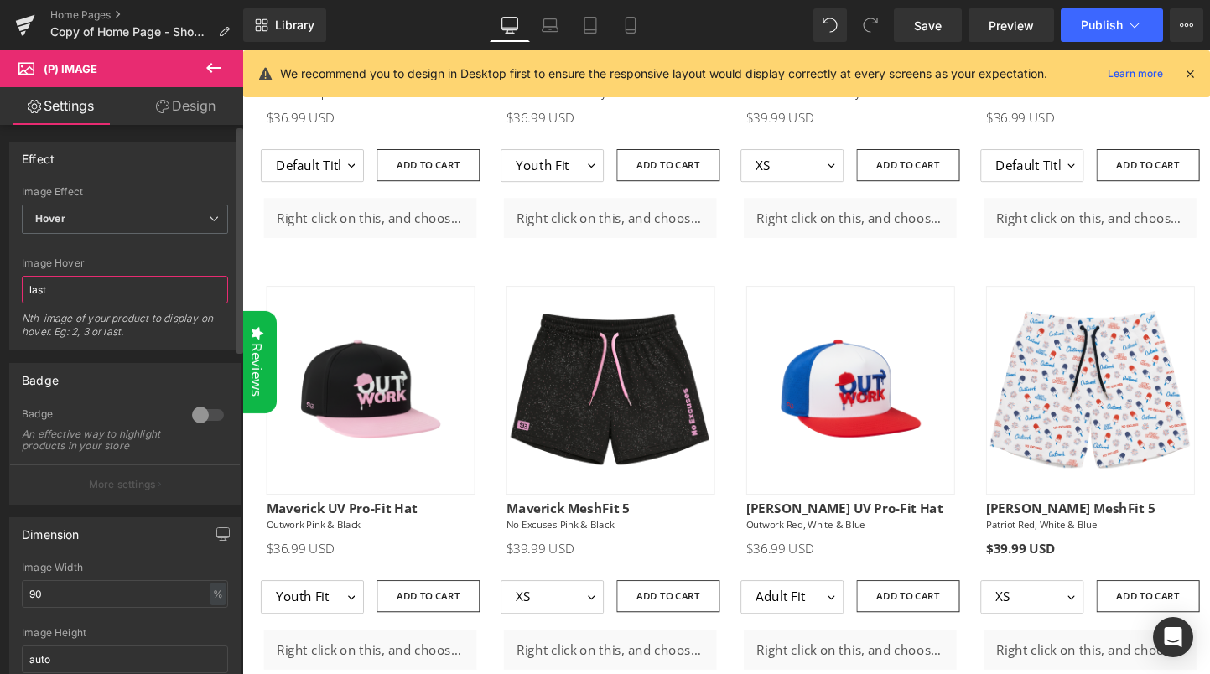
click at [71, 289] on input "last" at bounding box center [125, 290] width 206 height 28
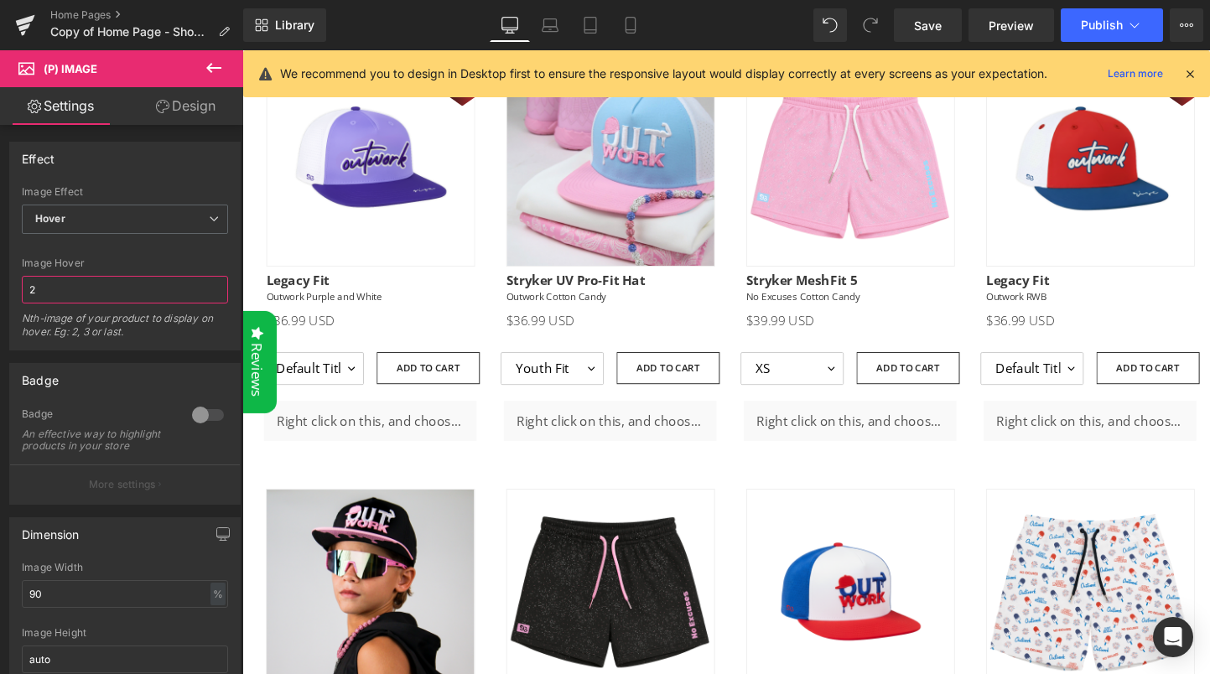
scroll to position [664, 0]
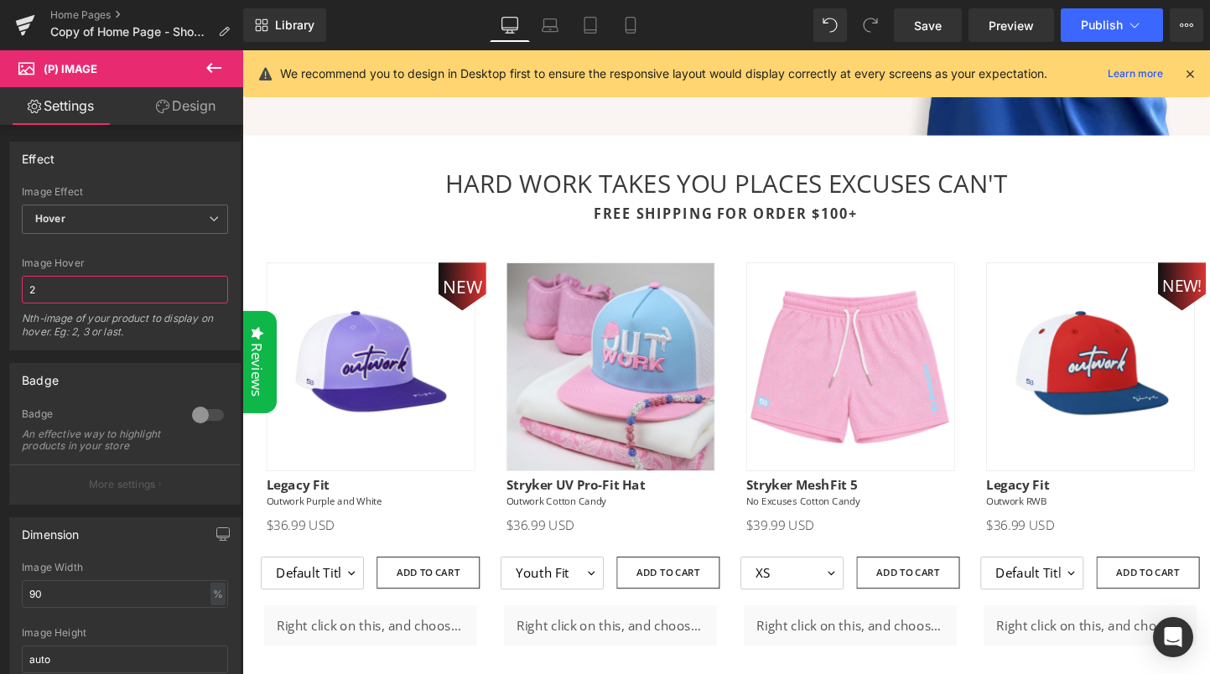
type input "2"
